Goal: Task Accomplishment & Management: Manage account settings

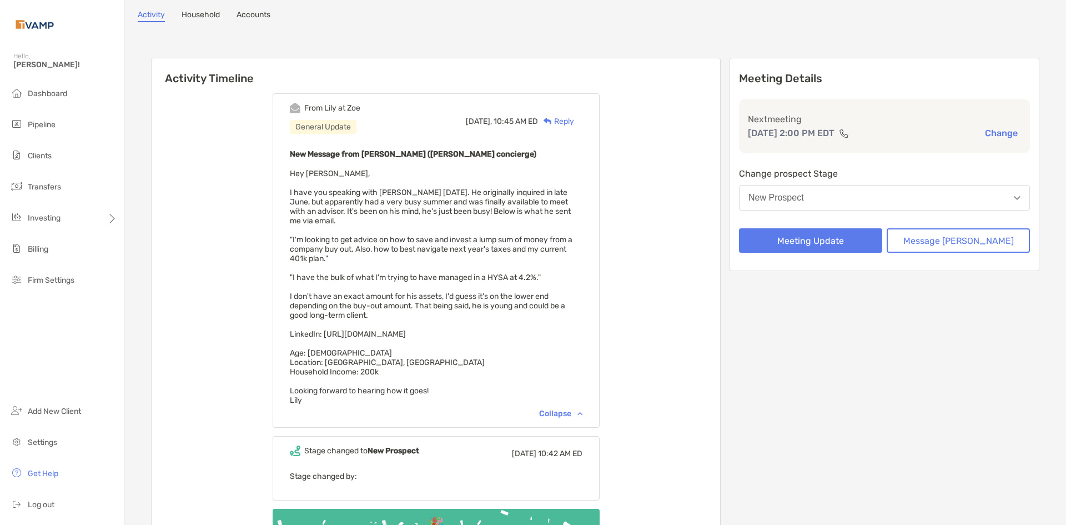
scroll to position [56, 0]
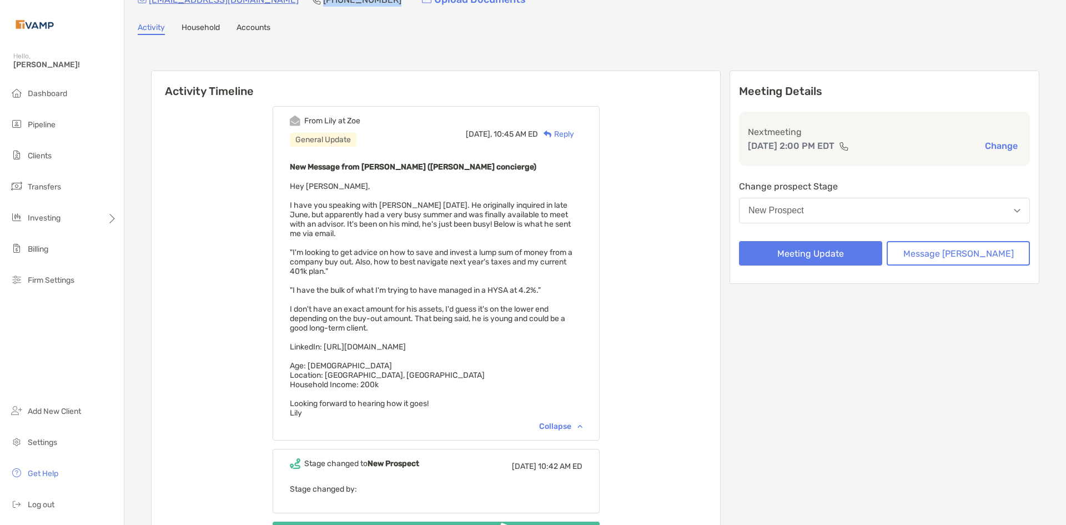
click at [804, 213] on div "New Prospect" at bounding box center [776, 210] width 56 height 10
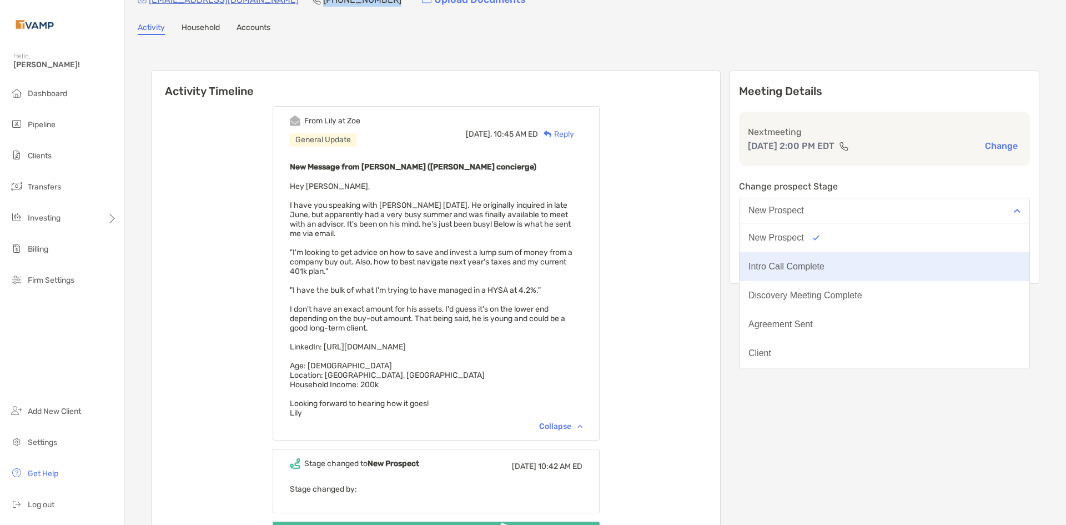
click at [815, 270] on div "Intro Call Complete" at bounding box center [786, 266] width 76 height 10
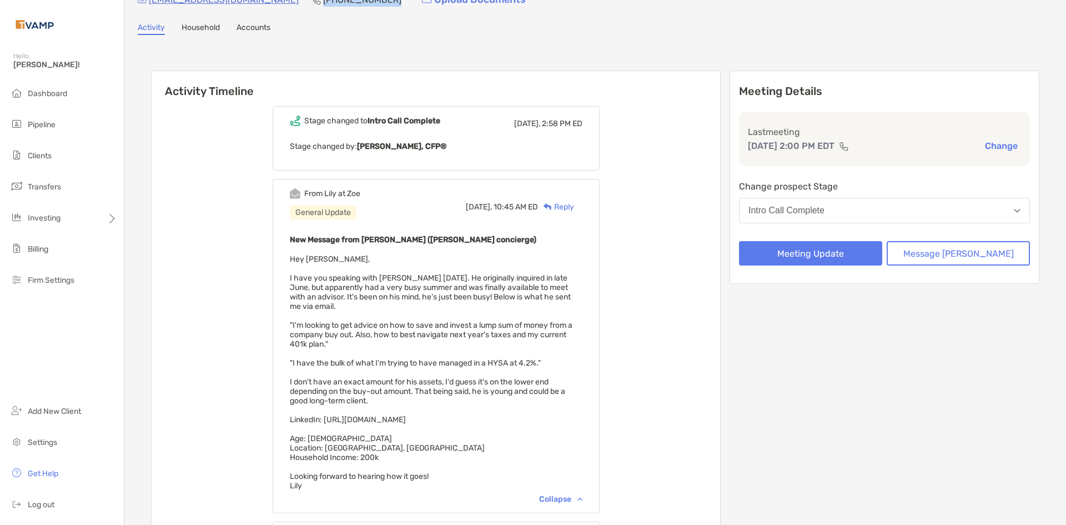
click at [865, 213] on button "Intro Call Complete" at bounding box center [884, 211] width 291 height 26
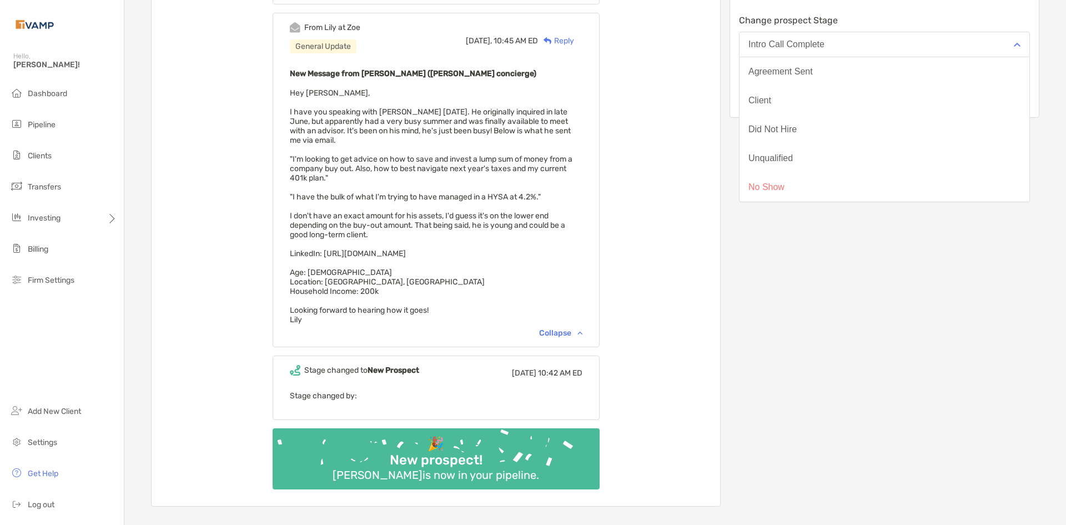
scroll to position [222, 0]
click at [841, 371] on div "Meeting Details Last meeting [DATE] 2:00 PM EDT Change Change prospect Stage In…" at bounding box center [884, 205] width 310 height 602
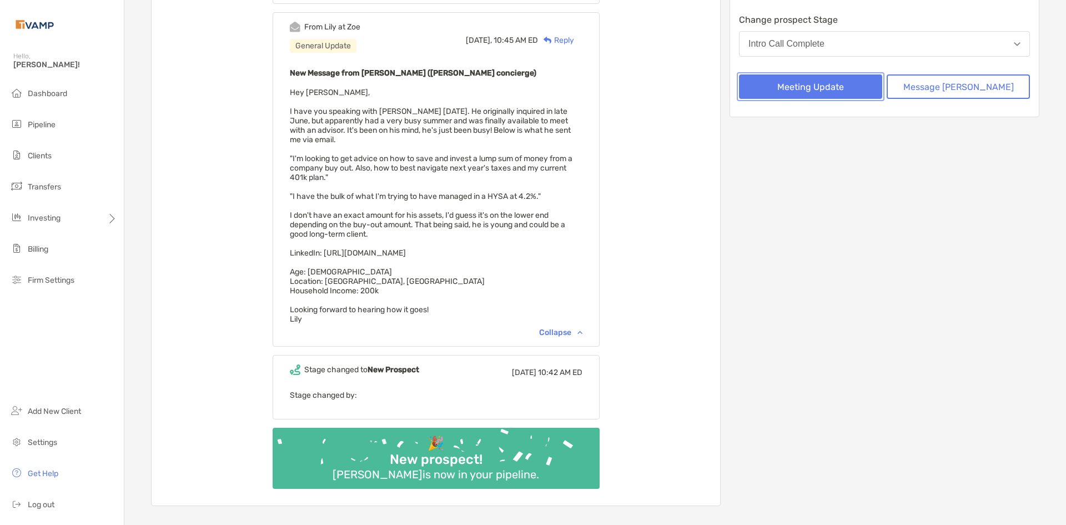
click at [841, 91] on button "Meeting Update" at bounding box center [810, 86] width 143 height 24
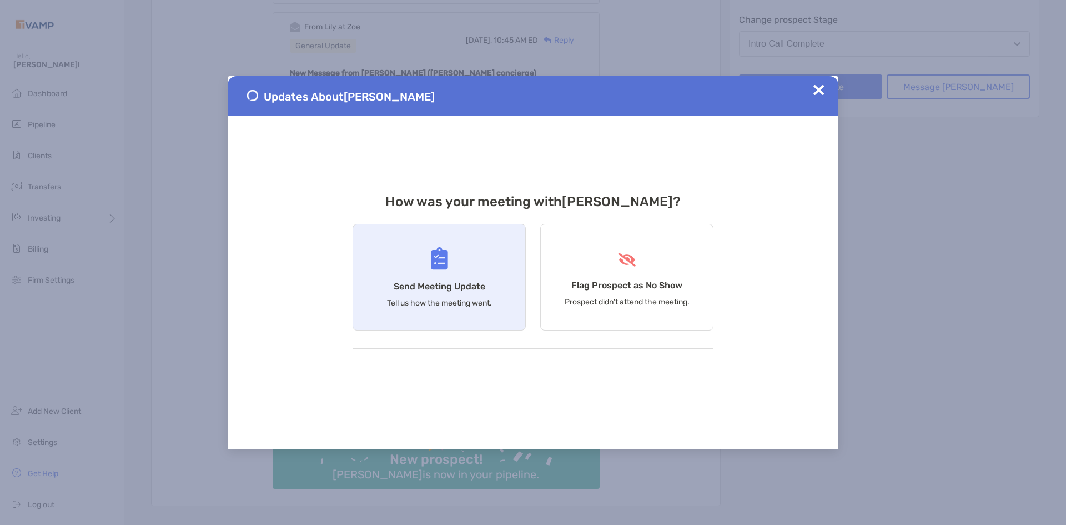
click at [473, 286] on h4 "Send Meeting Update" at bounding box center [440, 286] width 92 height 11
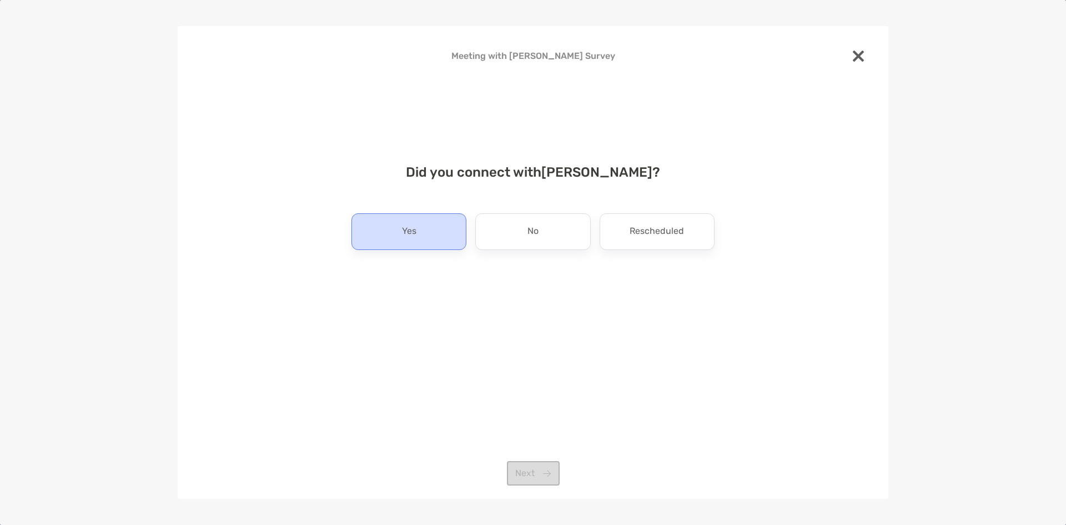
click at [404, 234] on p "Yes" at bounding box center [409, 232] width 14 height 18
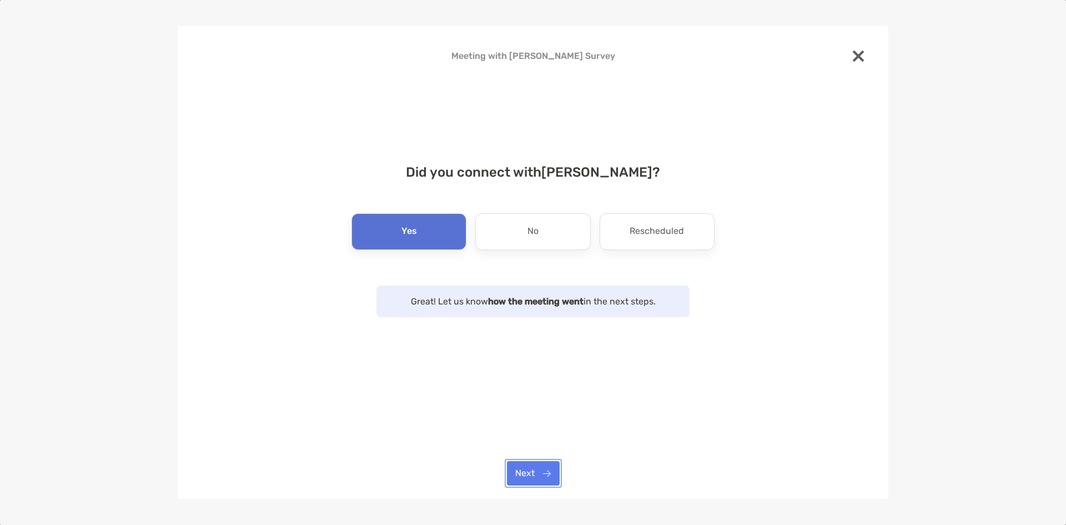
click at [528, 481] on button "Next" at bounding box center [533, 473] width 53 height 24
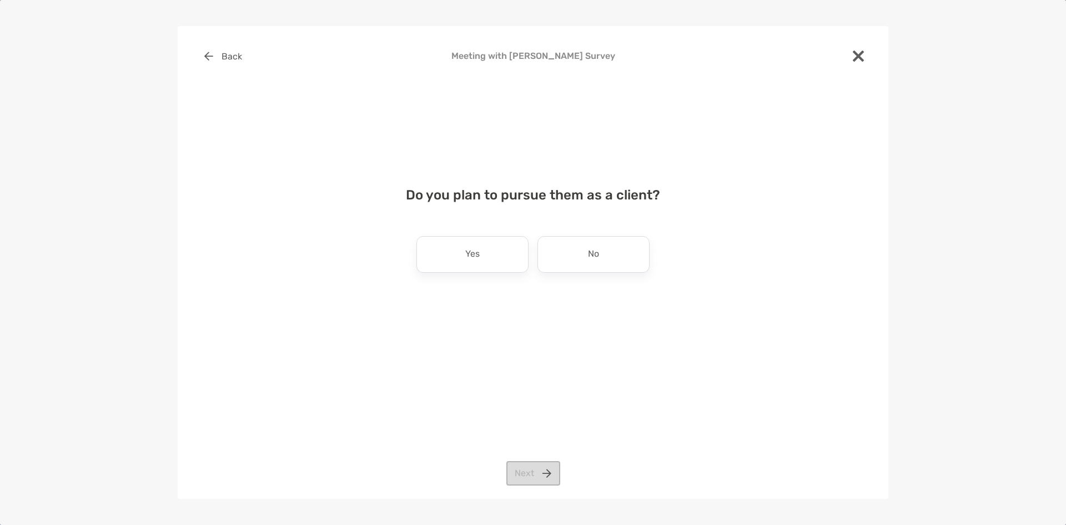
click at [500, 261] on div "Yes" at bounding box center [472, 254] width 112 height 37
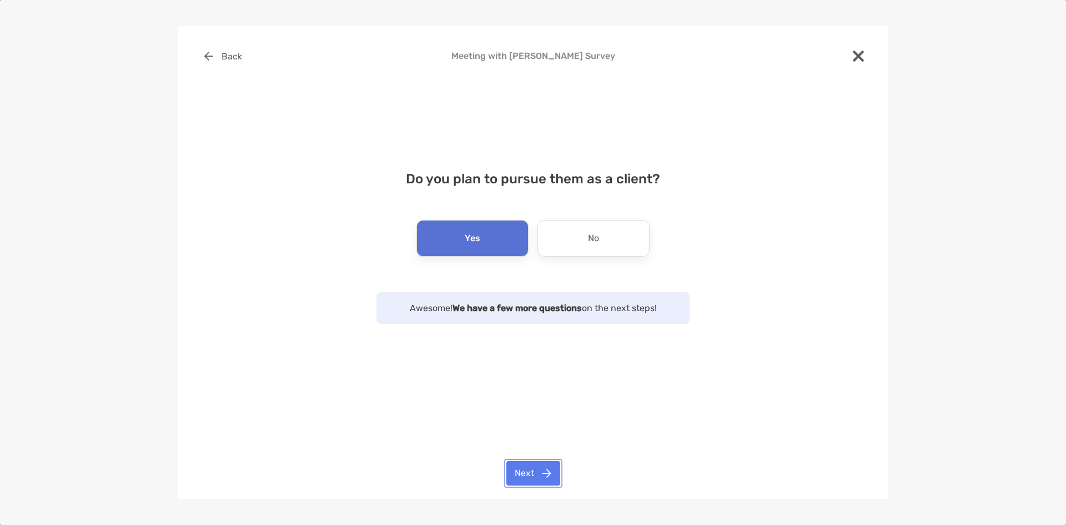
click at [533, 472] on button "Next" at bounding box center [533, 473] width 54 height 24
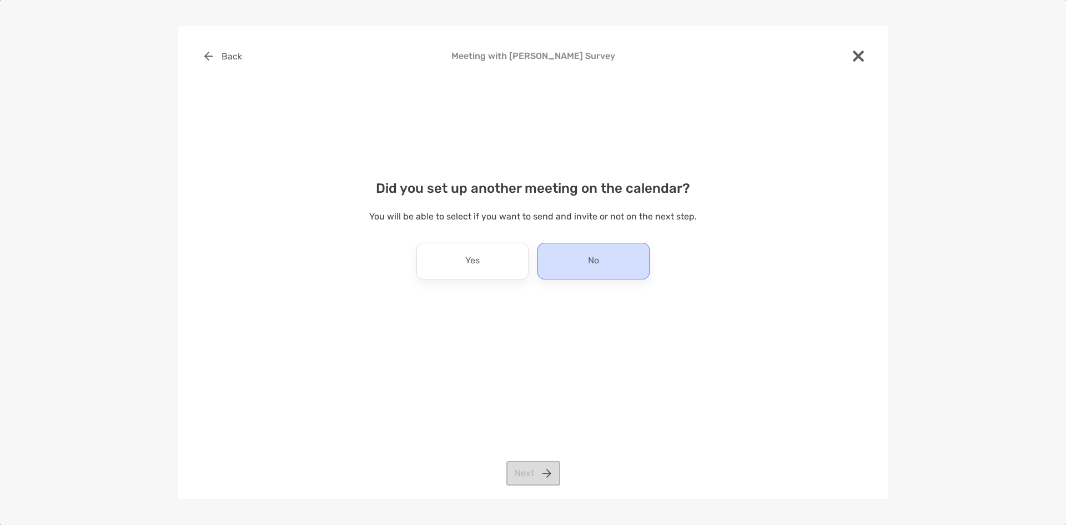
click at [574, 256] on div "No" at bounding box center [593, 261] width 112 height 37
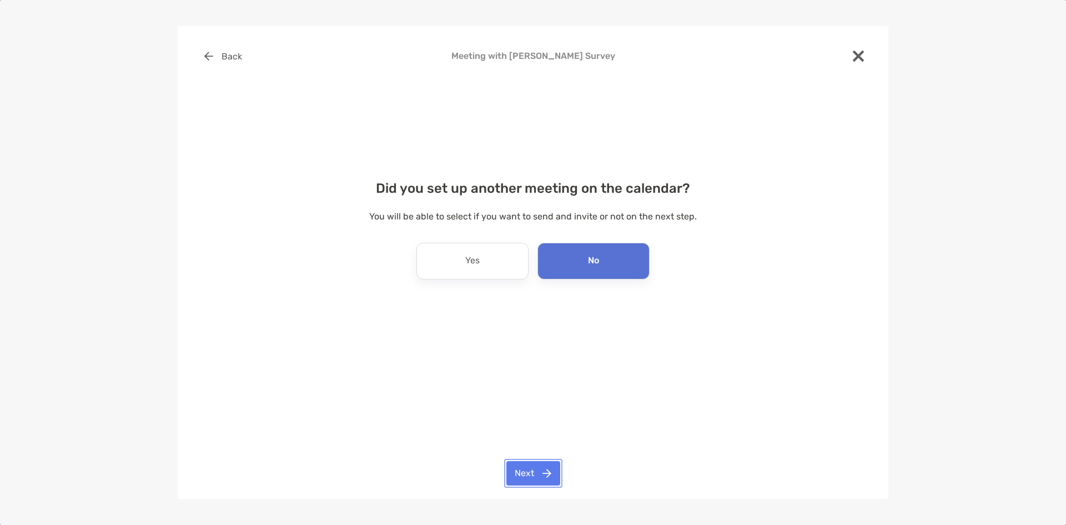
click at [524, 480] on button "Next" at bounding box center [533, 473] width 54 height 24
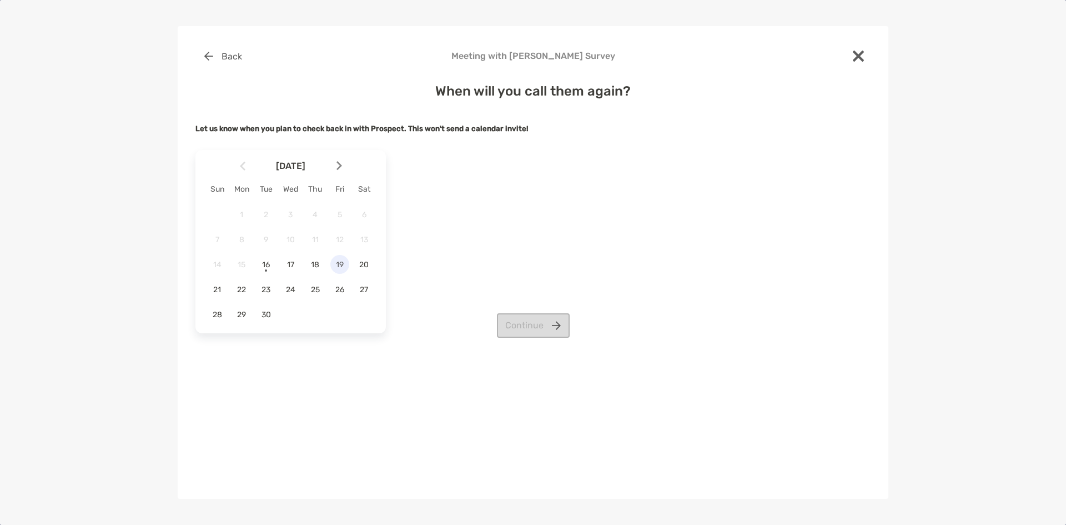
click at [346, 265] on span "19" at bounding box center [339, 264] width 19 height 9
click at [520, 317] on button "Continue" at bounding box center [533, 325] width 73 height 24
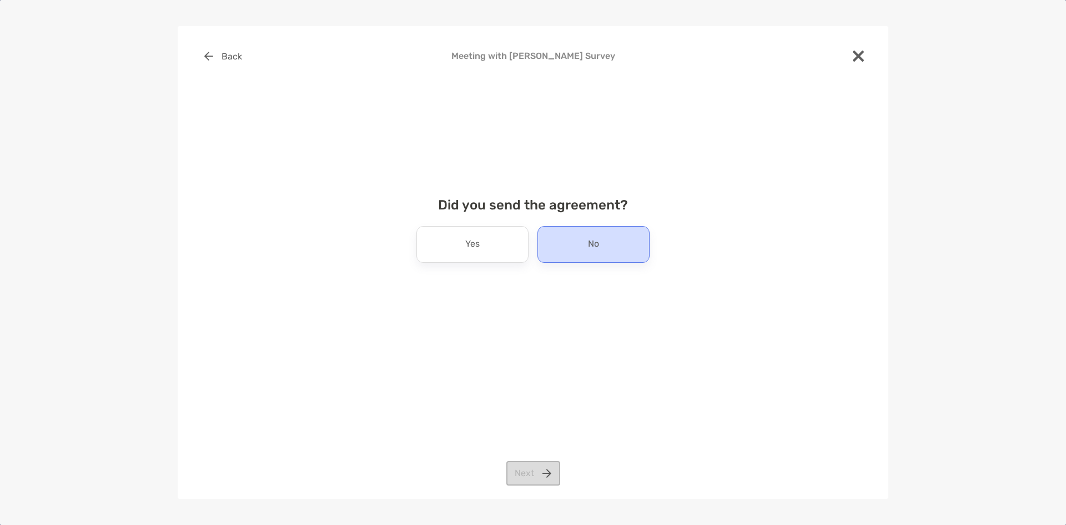
click at [583, 249] on div "No" at bounding box center [593, 244] width 112 height 37
click at [533, 467] on button "Next" at bounding box center [533, 473] width 54 height 24
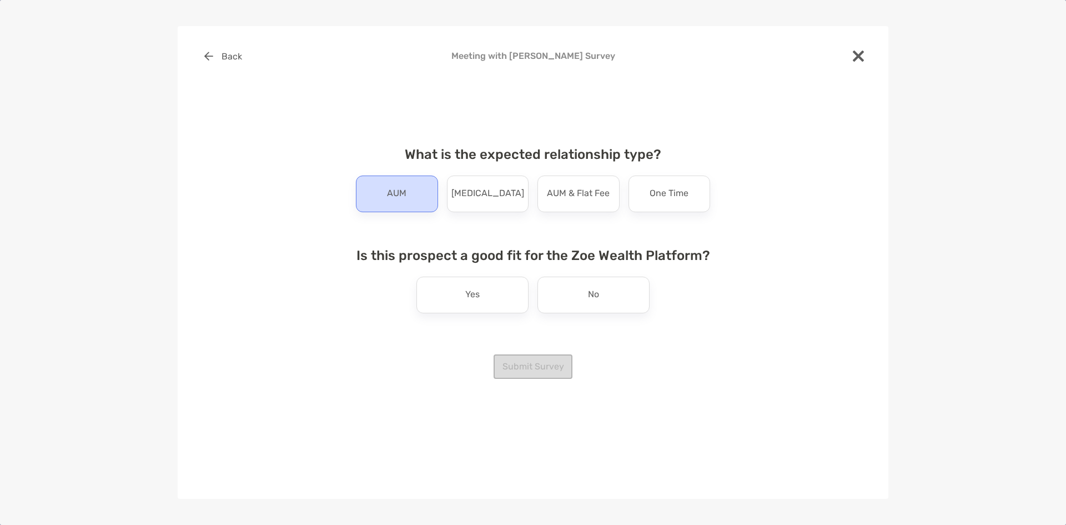
click at [403, 209] on div "AUM" at bounding box center [397, 193] width 82 height 37
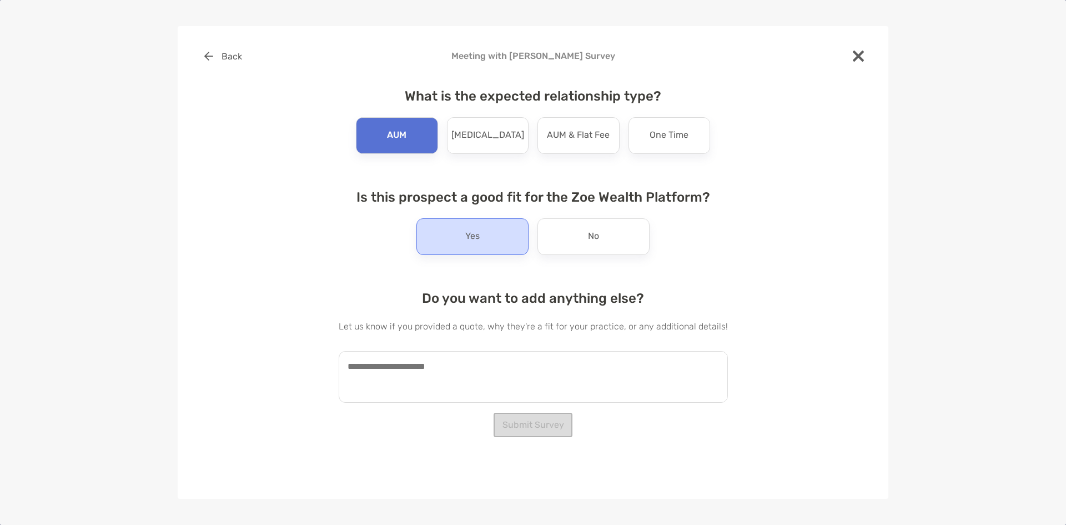
click at [484, 242] on div "Yes" at bounding box center [472, 236] width 112 height 37
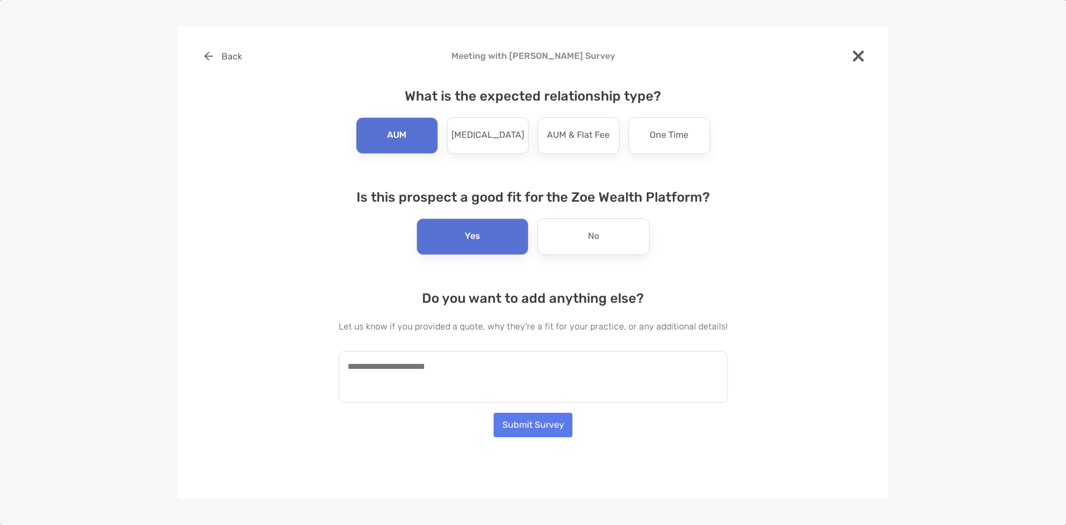
click at [437, 374] on textarea at bounding box center [533, 377] width 389 height 52
type textarea "**********"
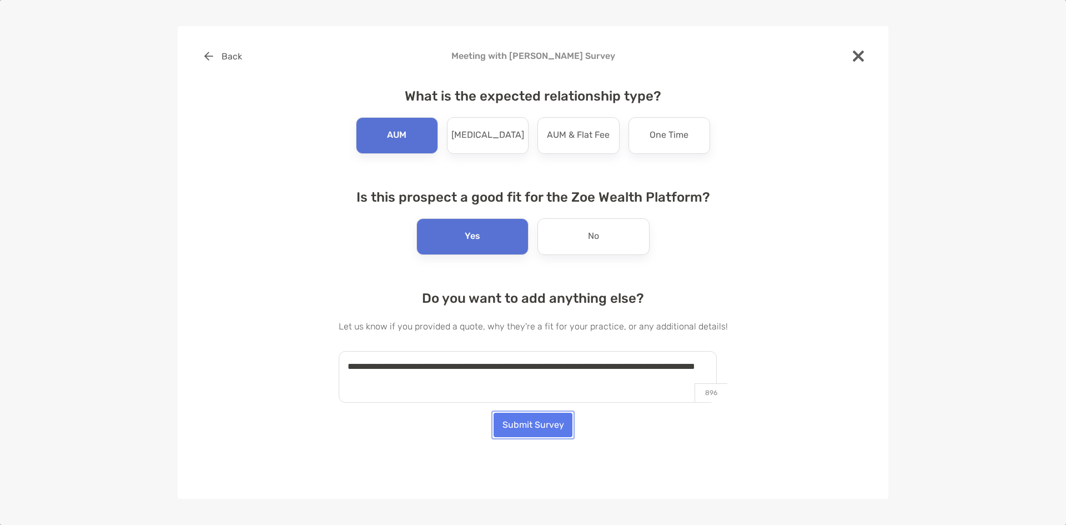
click at [557, 423] on button "Submit Survey" at bounding box center [532, 424] width 79 height 24
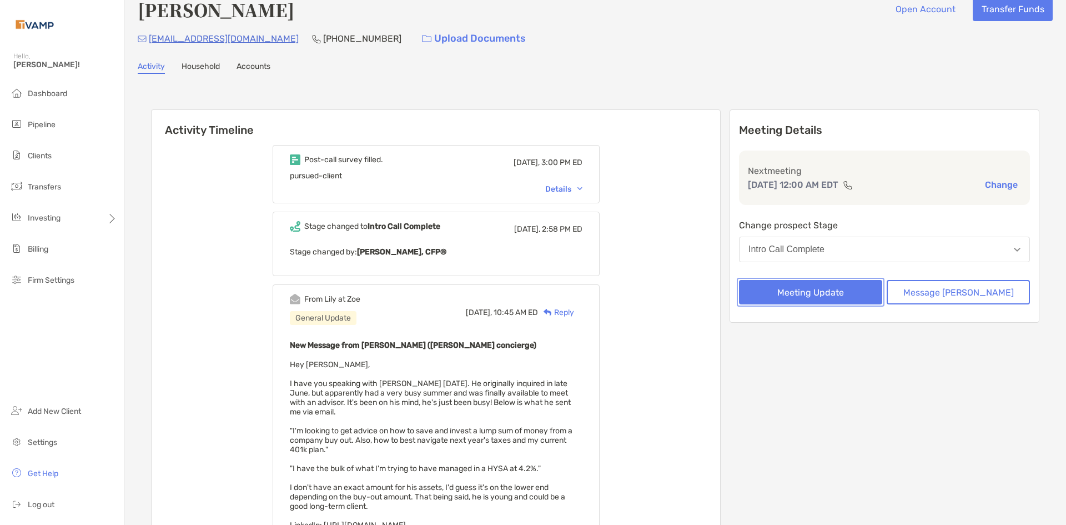
scroll to position [0, 0]
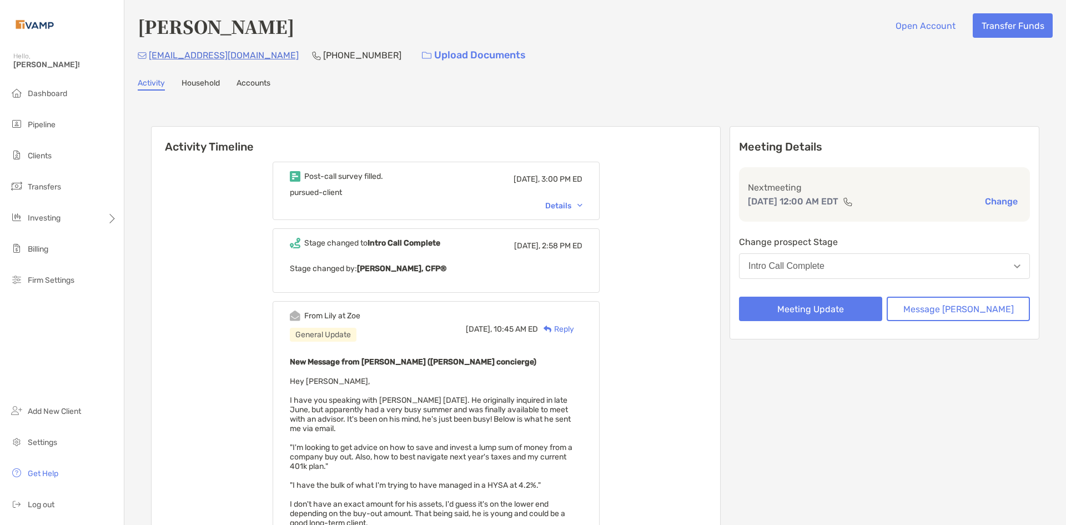
click at [421, 204] on div "Details" at bounding box center [436, 205] width 293 height 9
click at [582, 205] on div "Details" at bounding box center [563, 205] width 37 height 9
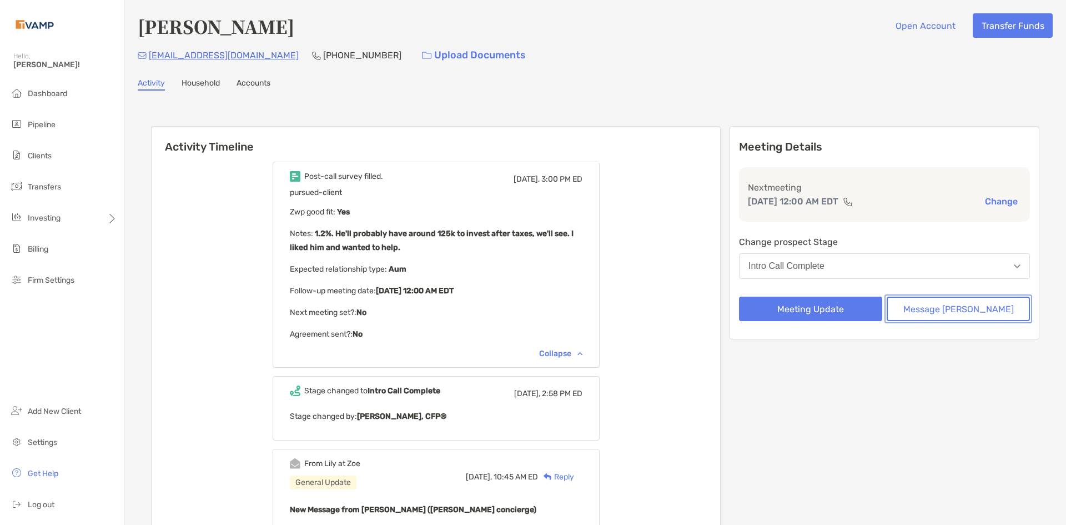
click at [933, 304] on button "Message [PERSON_NAME]" at bounding box center [957, 308] width 143 height 24
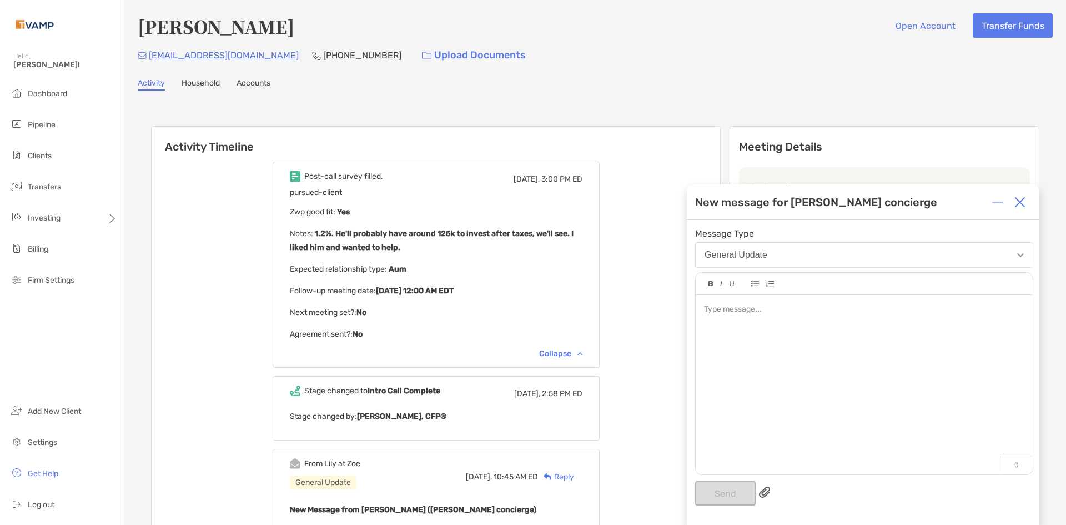
click at [754, 313] on div at bounding box center [864, 310] width 320 height 12
click at [926, 308] on div "**********" at bounding box center [864, 310] width 320 height 12
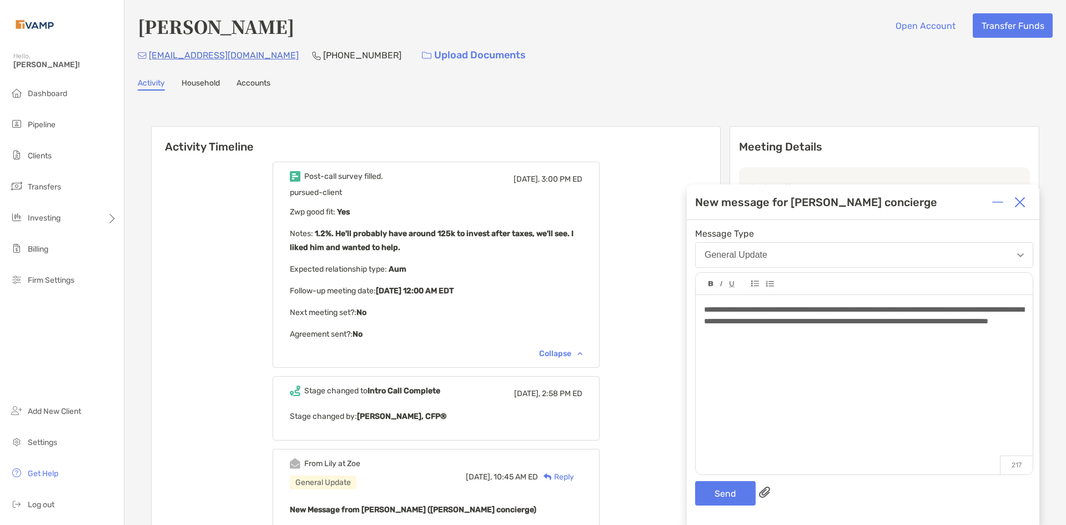
click at [903, 327] on div "**********" at bounding box center [864, 315] width 320 height 23
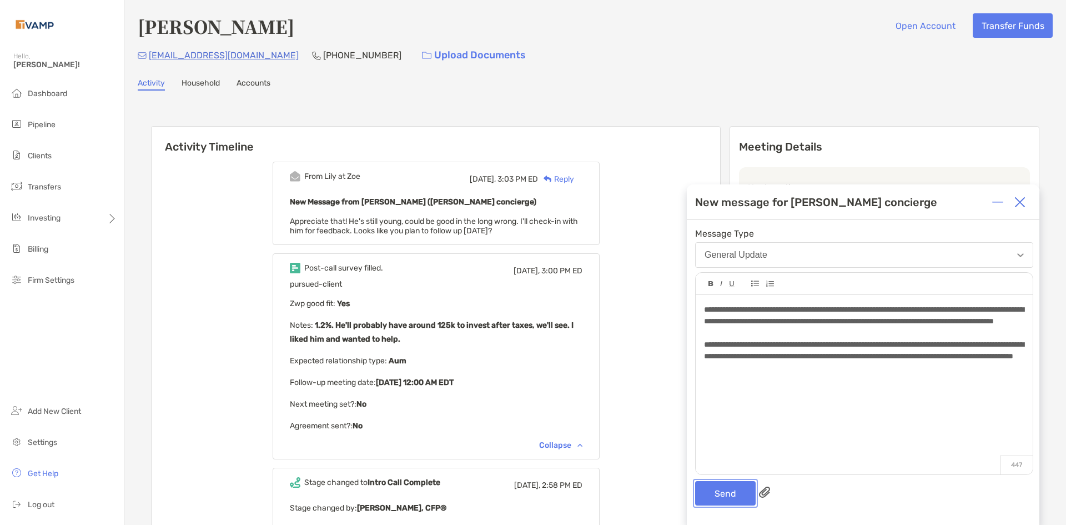
click at [710, 497] on button "Send" at bounding box center [725, 493] width 61 height 24
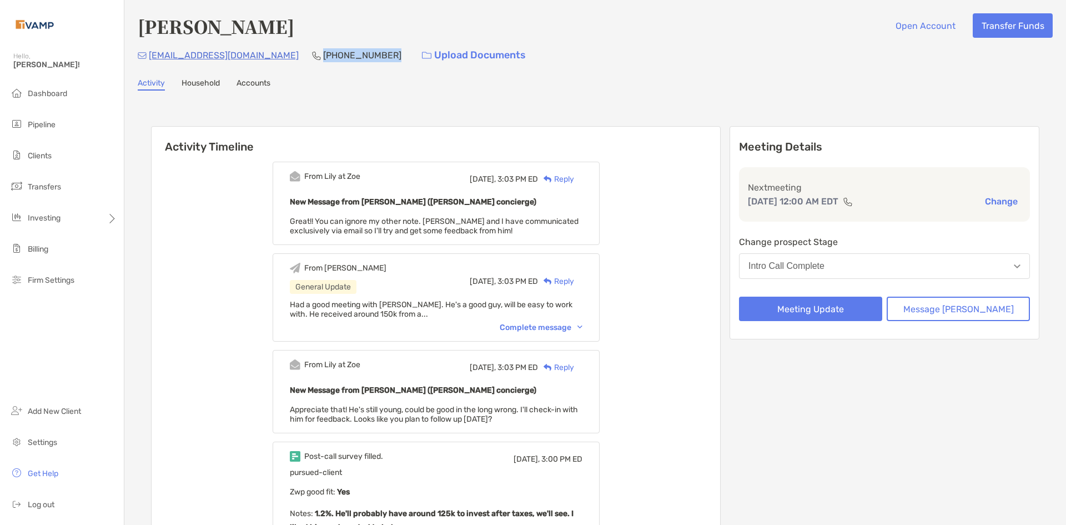
drag, startPoint x: 329, startPoint y: 52, endPoint x: 259, endPoint y: 62, distance: 70.6
click at [259, 62] on div "[EMAIL_ADDRESS][DOMAIN_NAME] [PHONE_NUMBER] Upload Documents" at bounding box center [595, 55] width 915 height 24
copy p "[PHONE_NUMBER]"
drag, startPoint x: 240, startPoint y: 55, endPoint x: 150, endPoint y: 54, distance: 89.9
click at [150, 54] on div "[EMAIL_ADDRESS][DOMAIN_NAME] [PHONE_NUMBER] Upload Documents" at bounding box center [595, 55] width 915 height 24
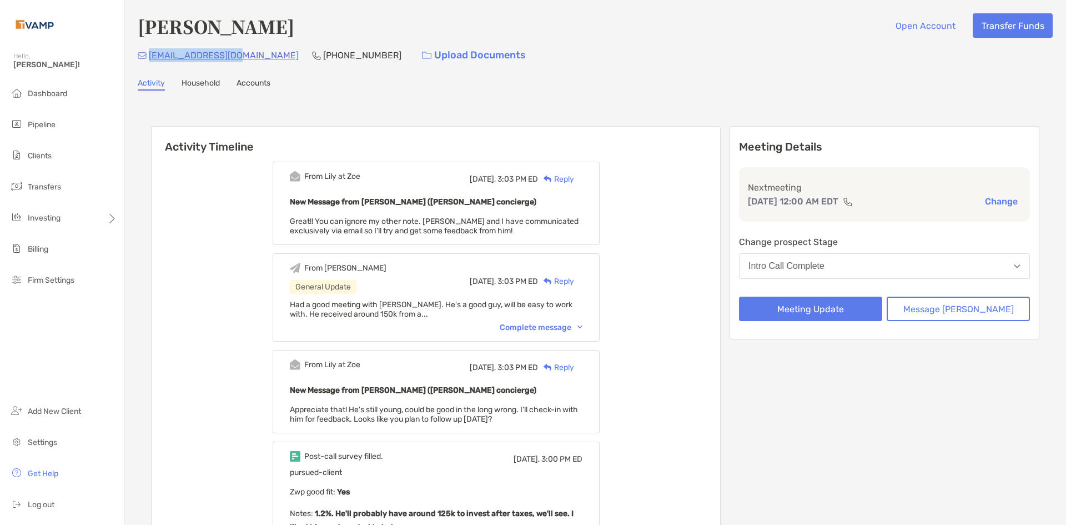
copy p "[EMAIL_ADDRESS][DOMAIN_NAME]"
